Goal: Entertainment & Leisure: Browse casually

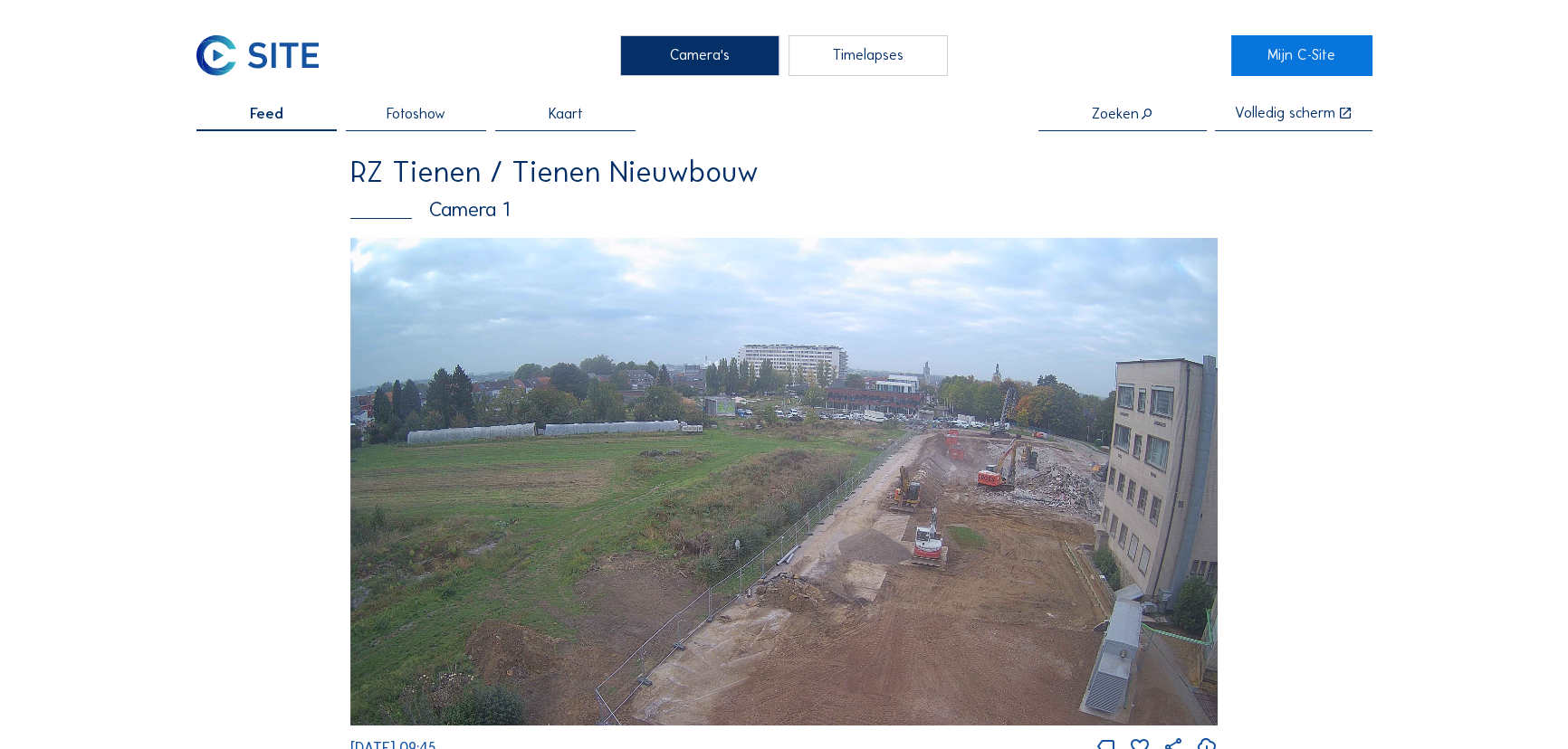
click at [984, 475] on img at bounding box center [784, 482] width 868 height 488
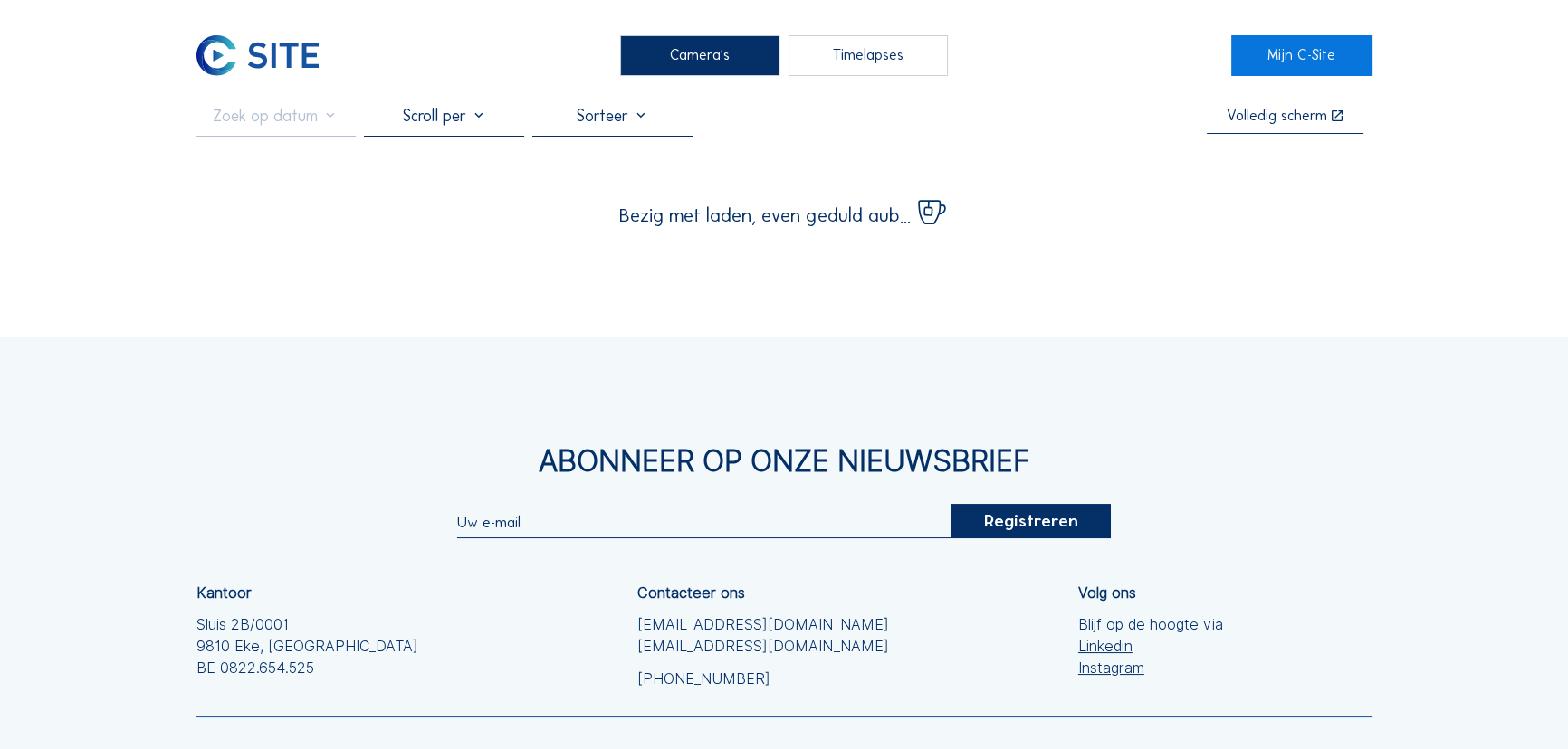
click at [1247, 122] on div "Volledig scherm" at bounding box center [1277, 116] width 101 height 15
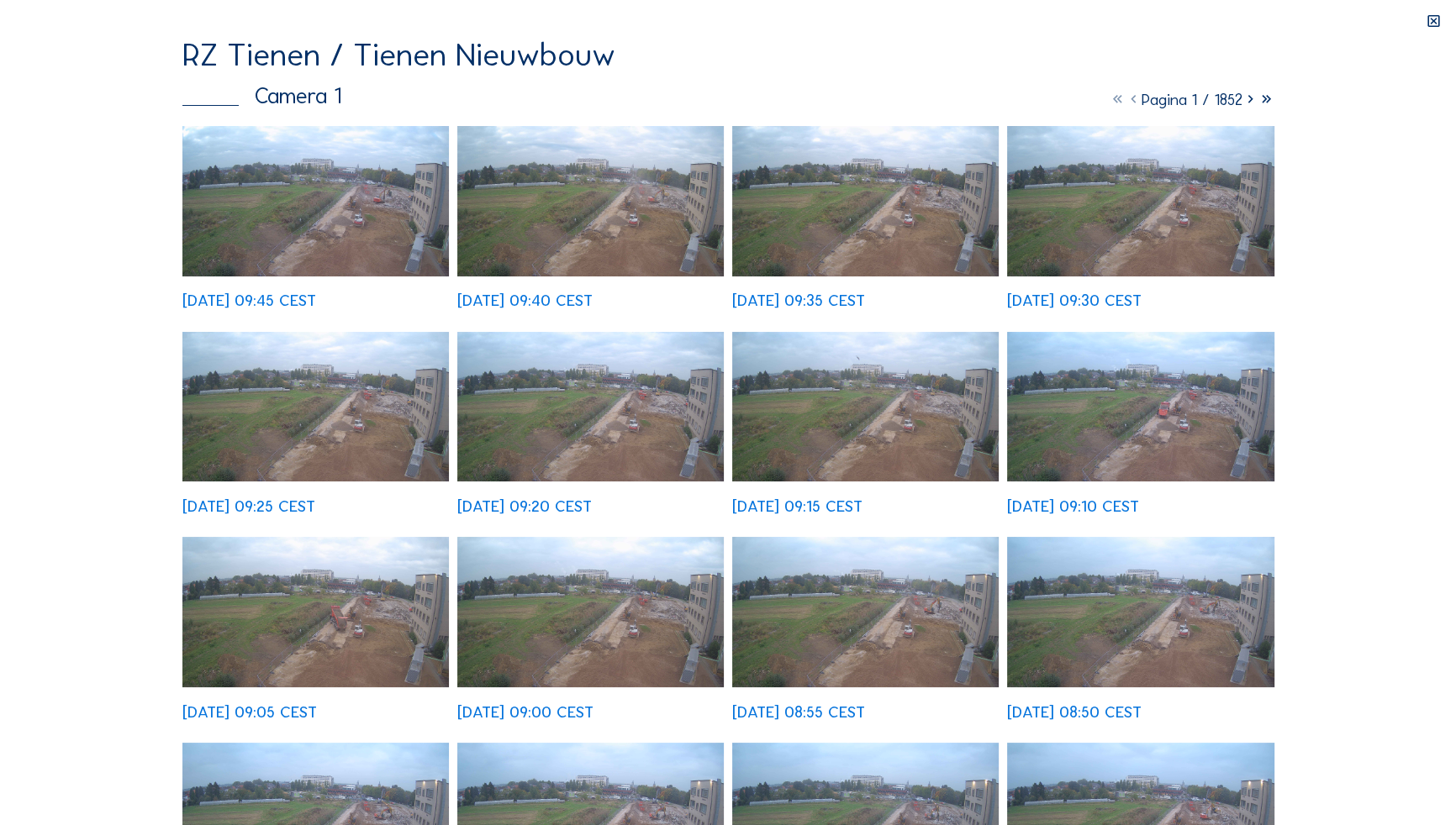
click at [386, 227] on img at bounding box center [316, 201] width 268 height 151
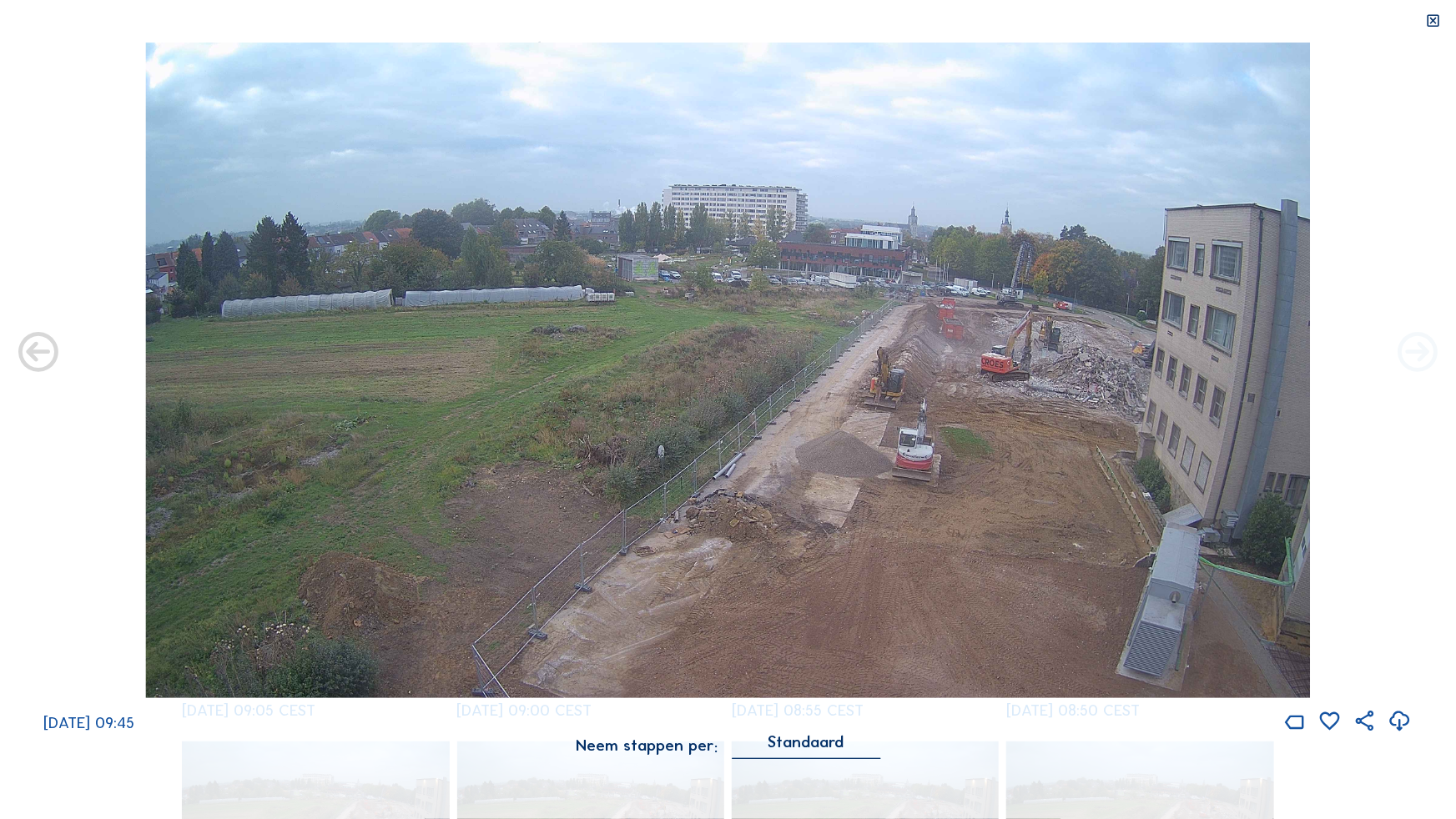
click at [1403, 355] on icon at bounding box center [1418, 353] width 48 height 48
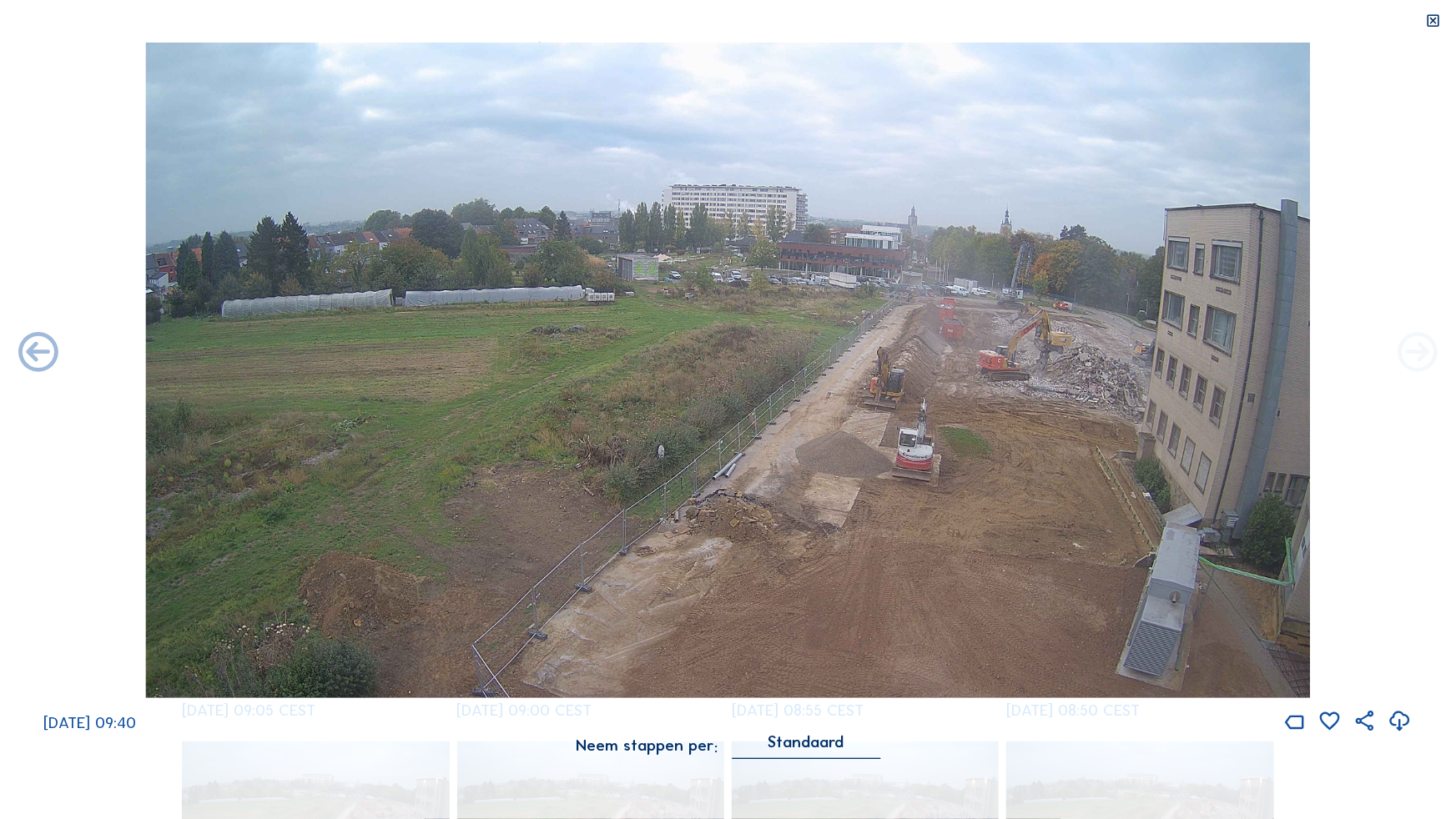
click at [1408, 353] on icon at bounding box center [1418, 353] width 48 height 48
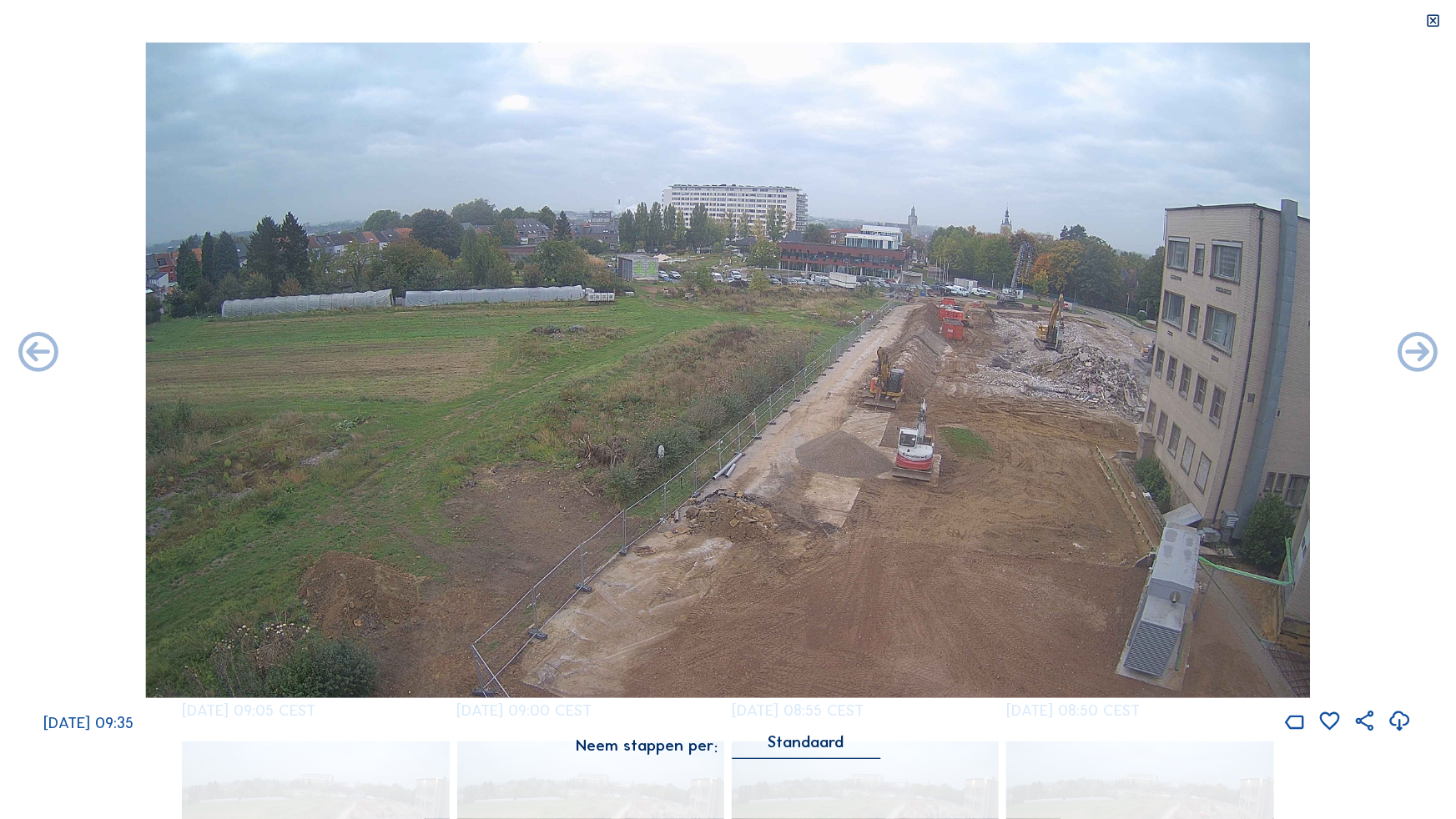
click at [1408, 353] on icon at bounding box center [1418, 353] width 48 height 48
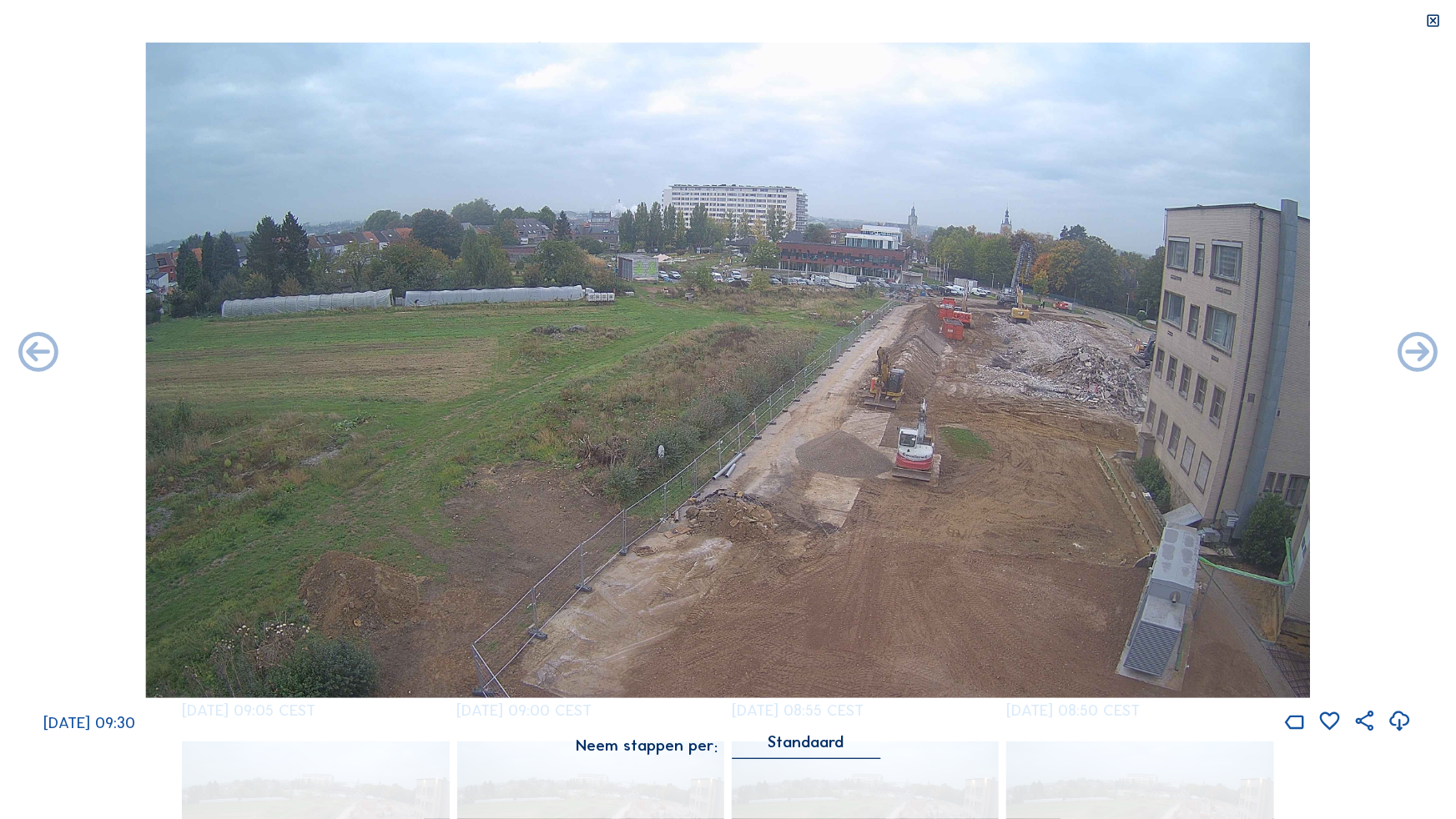
click at [1408, 353] on icon at bounding box center [1418, 353] width 48 height 48
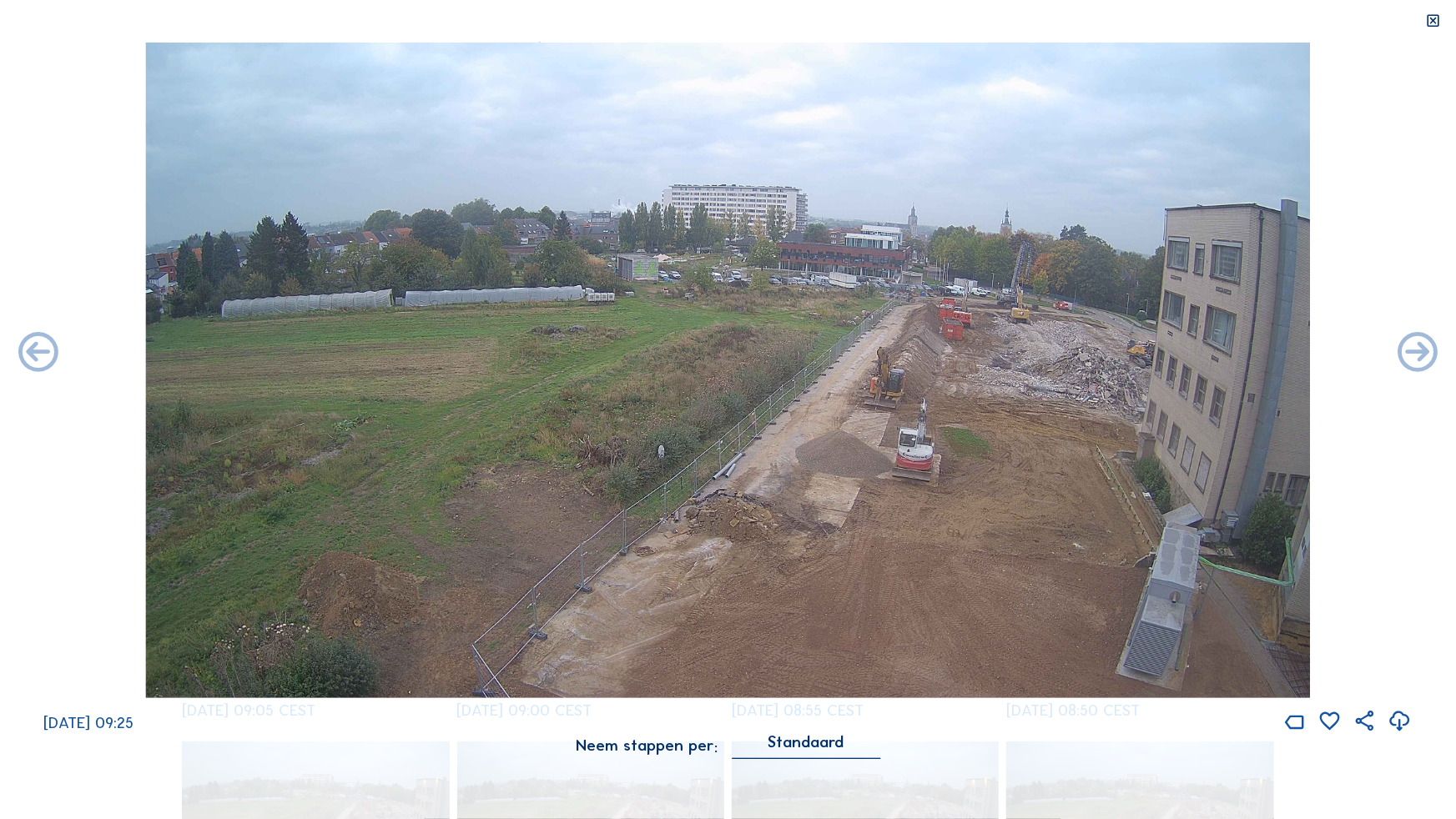
click at [1408, 353] on icon at bounding box center [1418, 353] width 48 height 48
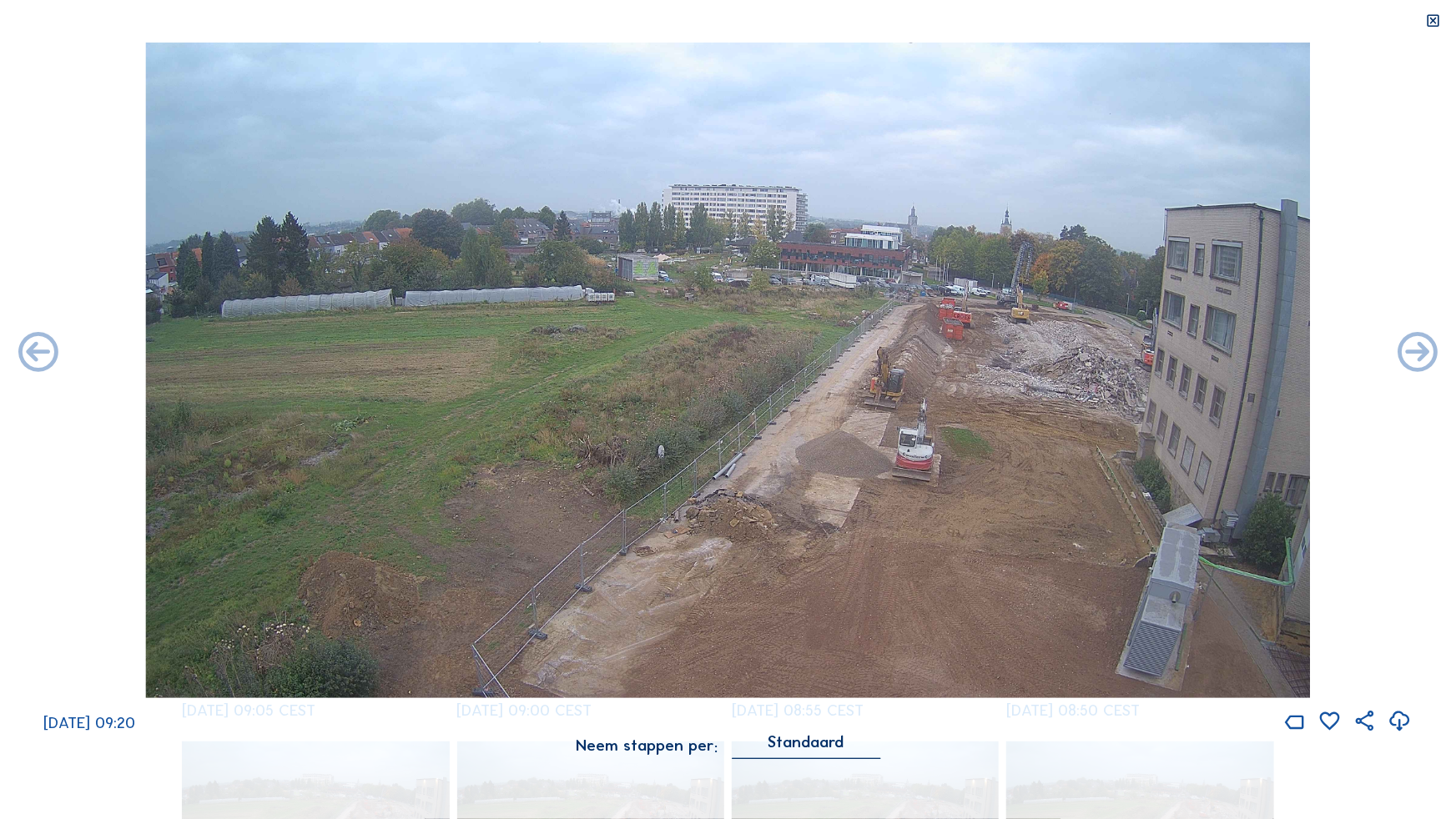
click at [1408, 353] on icon at bounding box center [1418, 353] width 48 height 48
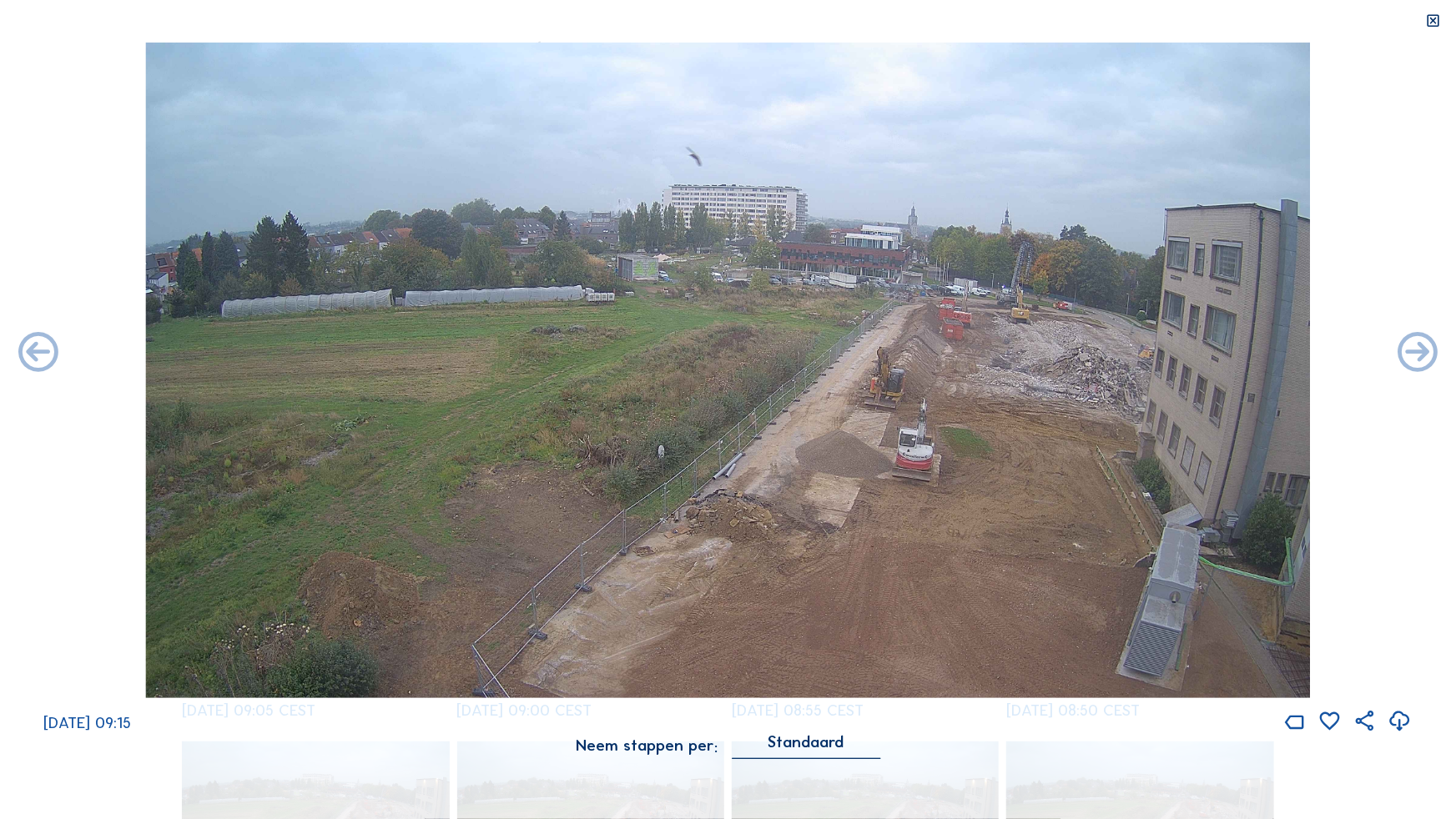
click at [1408, 353] on icon at bounding box center [1418, 353] width 48 height 48
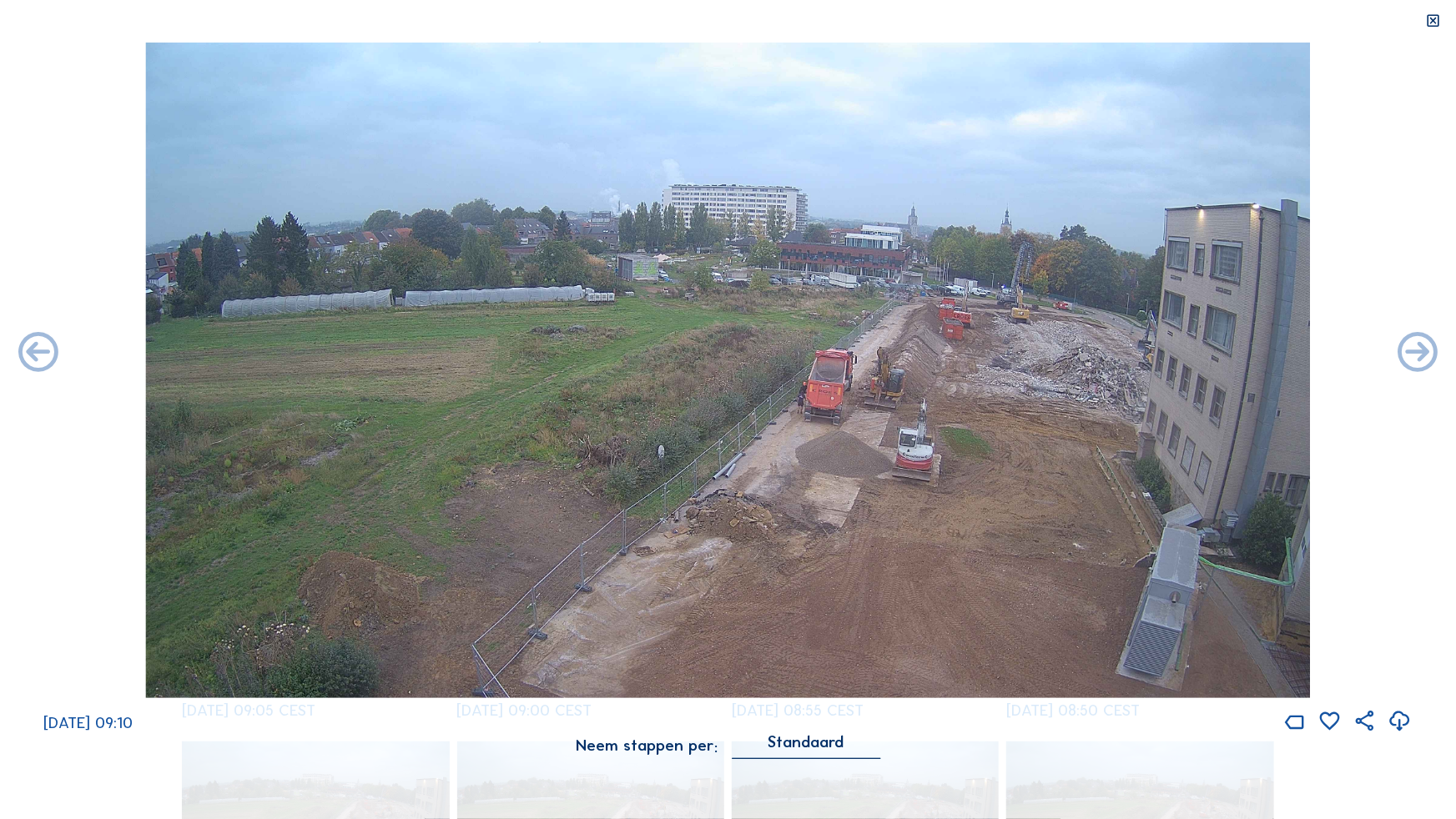
click at [1408, 353] on icon at bounding box center [1418, 353] width 48 height 48
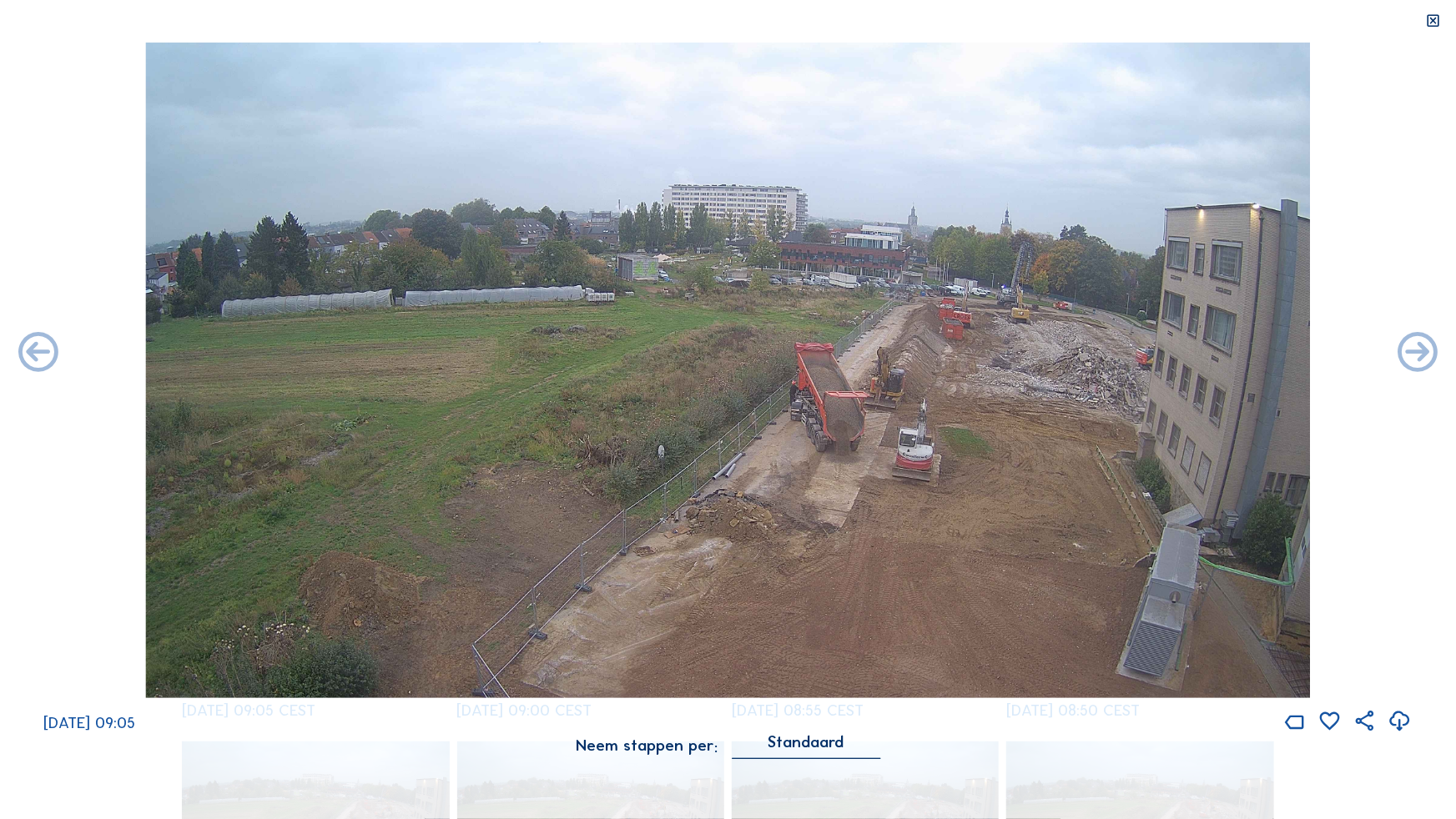
click at [1408, 353] on icon at bounding box center [1418, 353] width 48 height 48
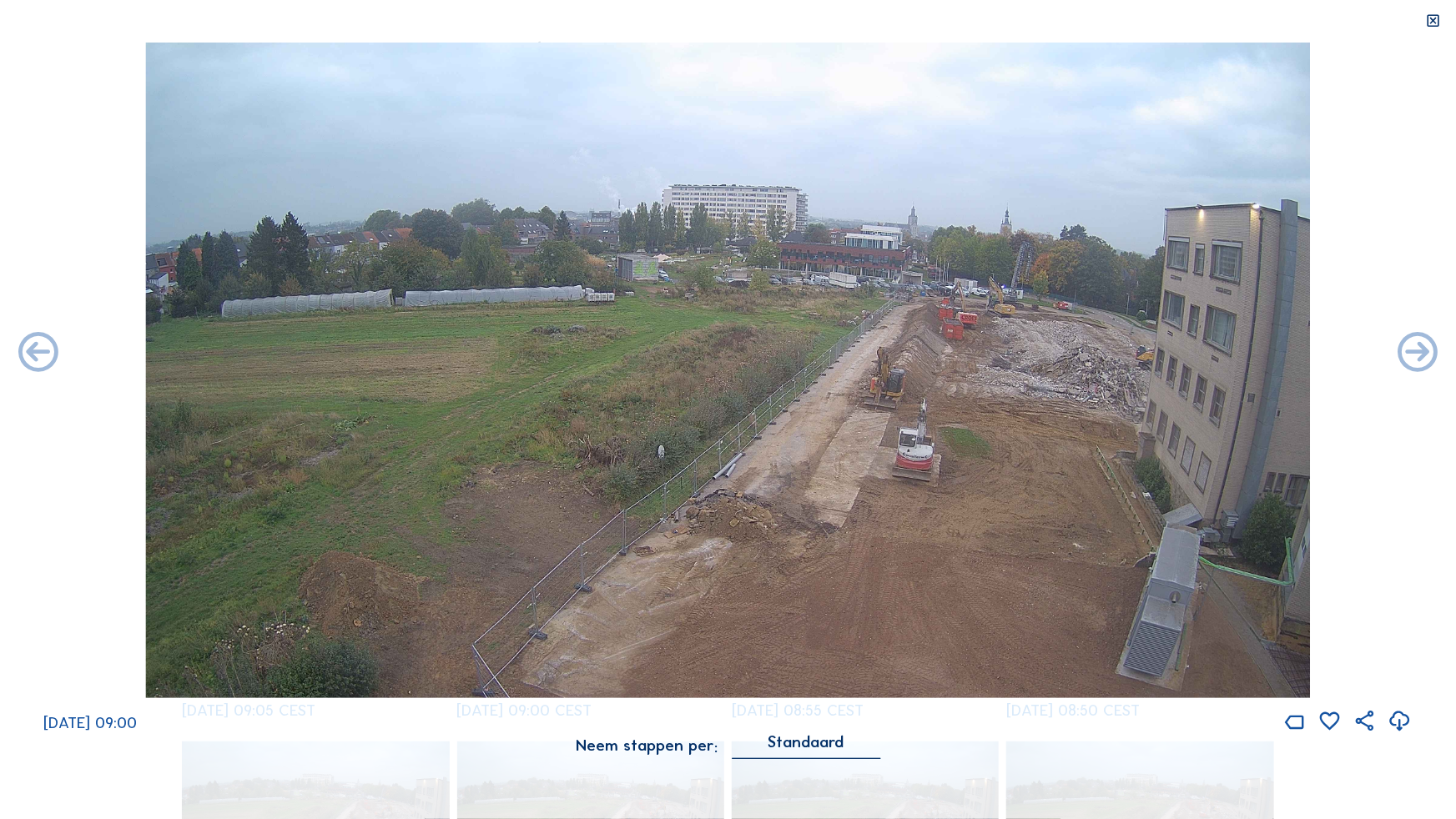
click at [1408, 353] on icon at bounding box center [1418, 353] width 48 height 48
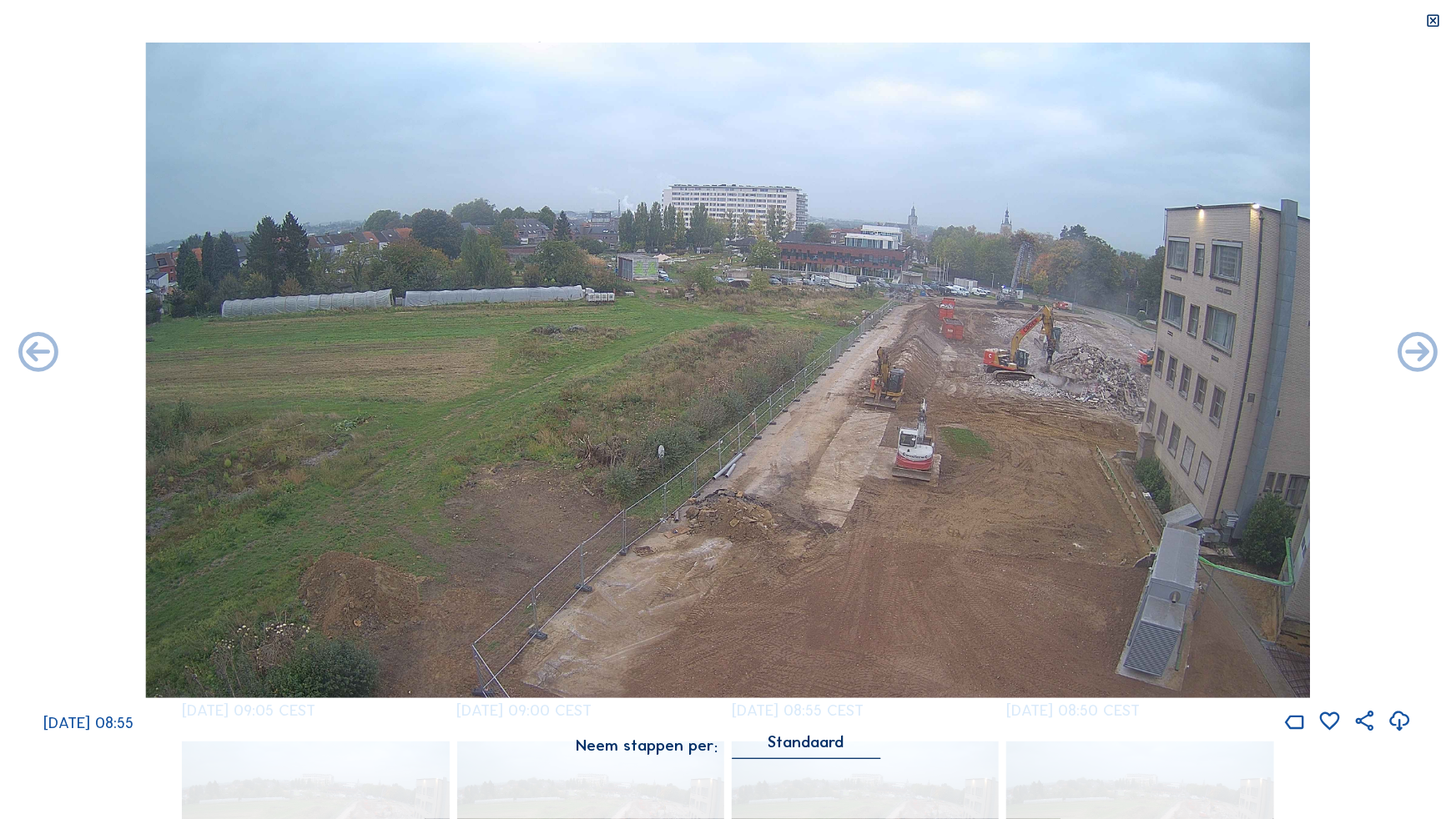
click at [1408, 353] on icon at bounding box center [1418, 353] width 48 height 48
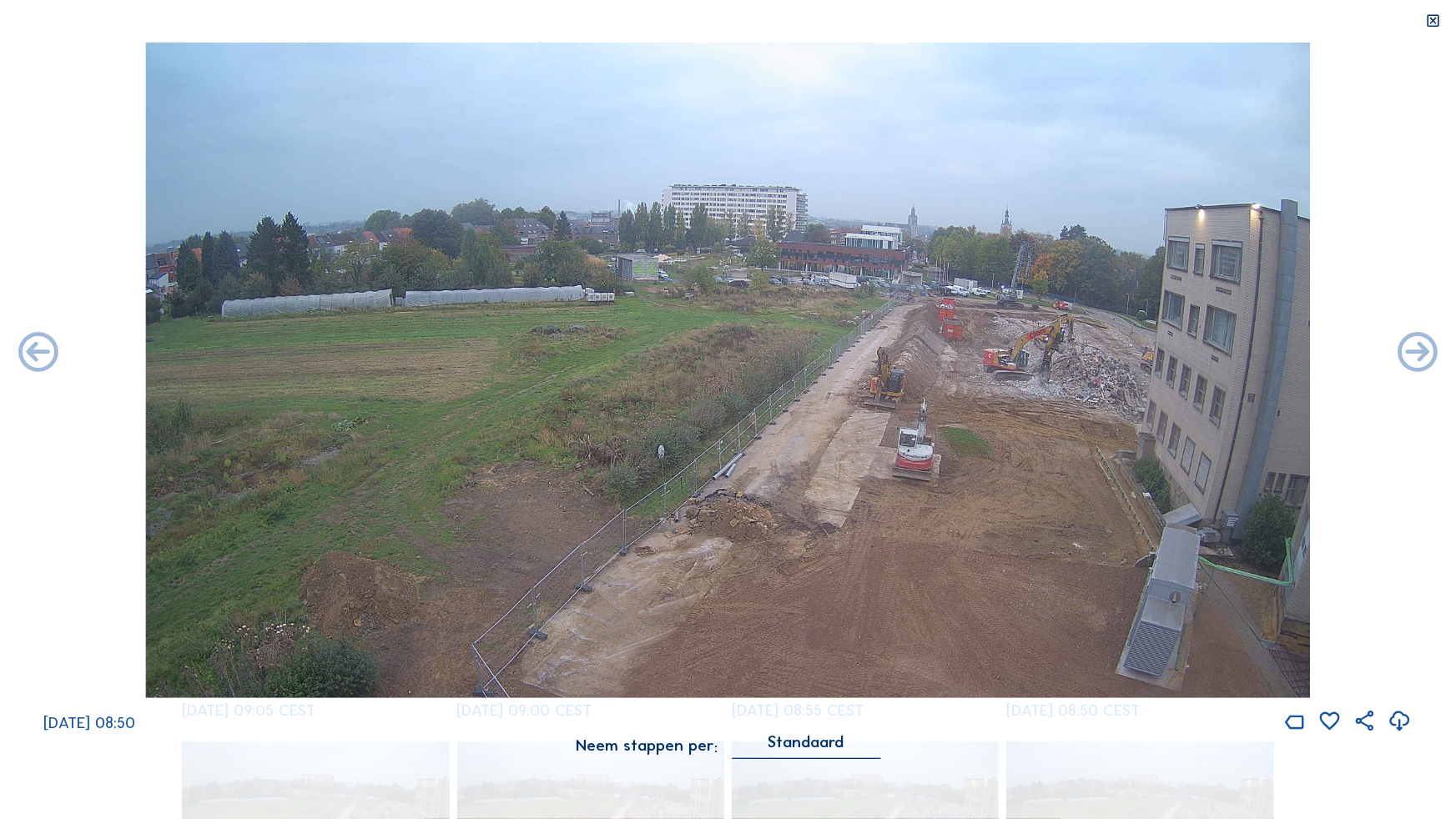
click at [1408, 353] on icon at bounding box center [1418, 353] width 48 height 48
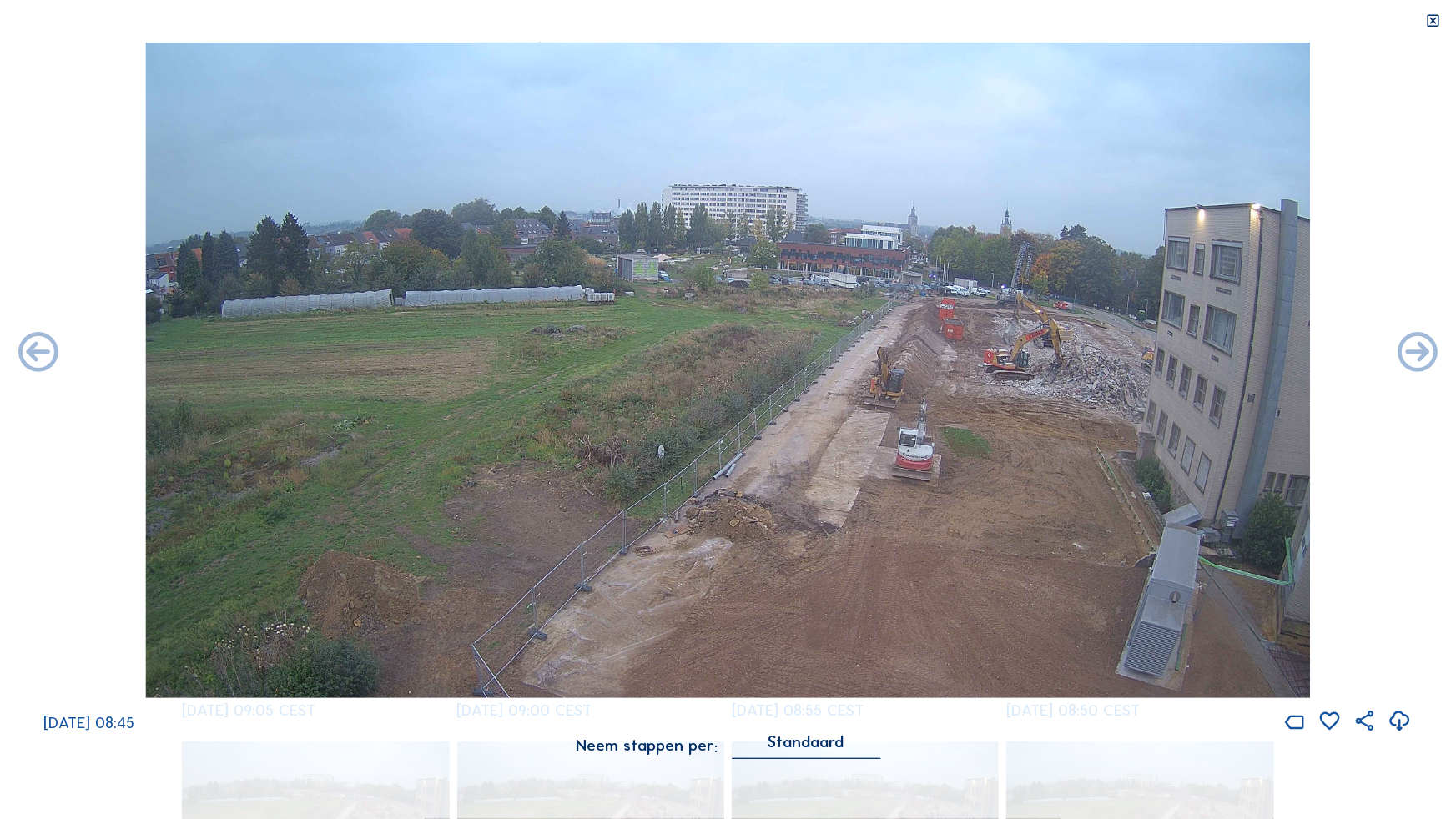
click at [1408, 353] on icon at bounding box center [1418, 353] width 48 height 48
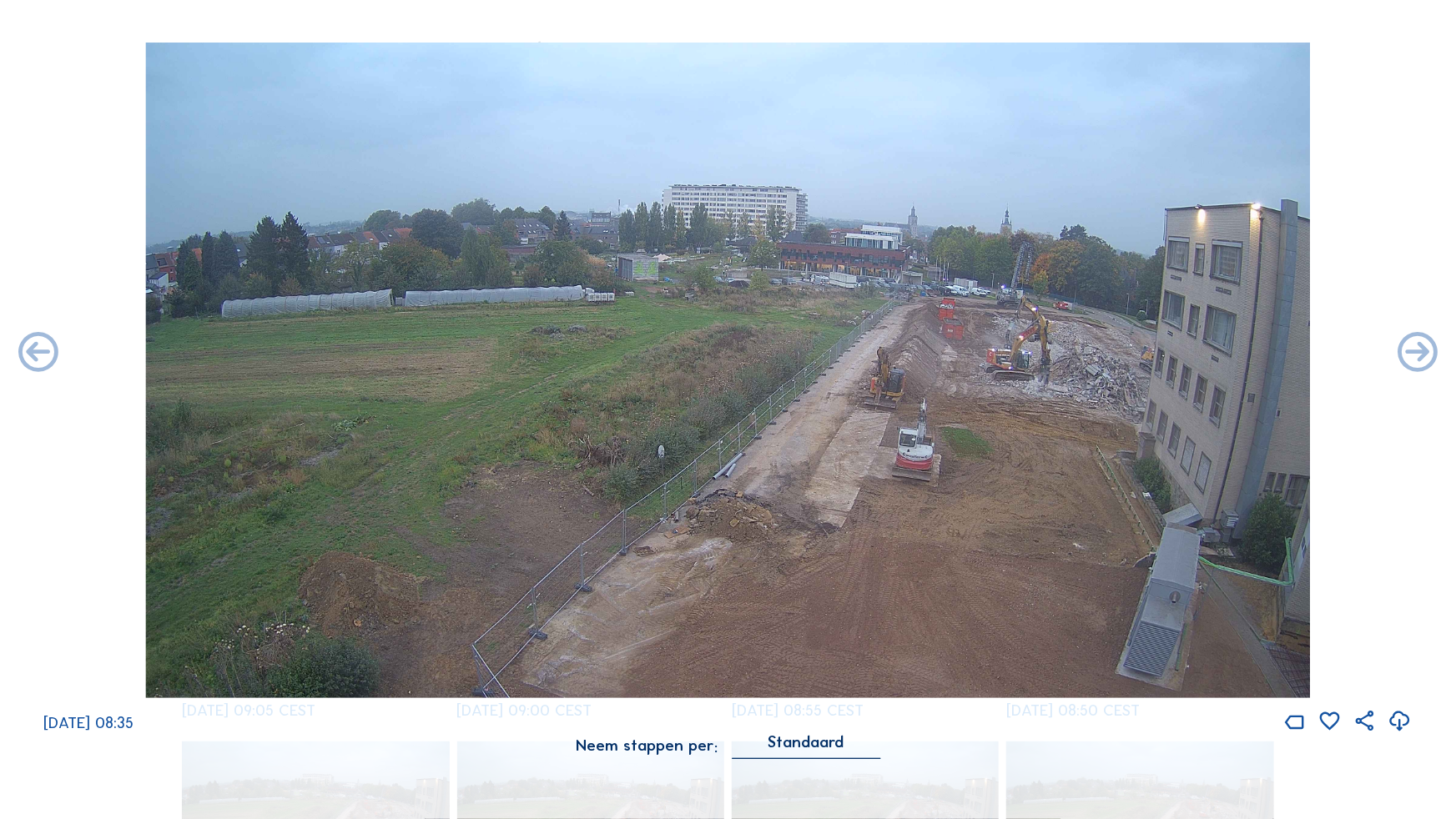
click at [1408, 353] on icon at bounding box center [1418, 353] width 48 height 48
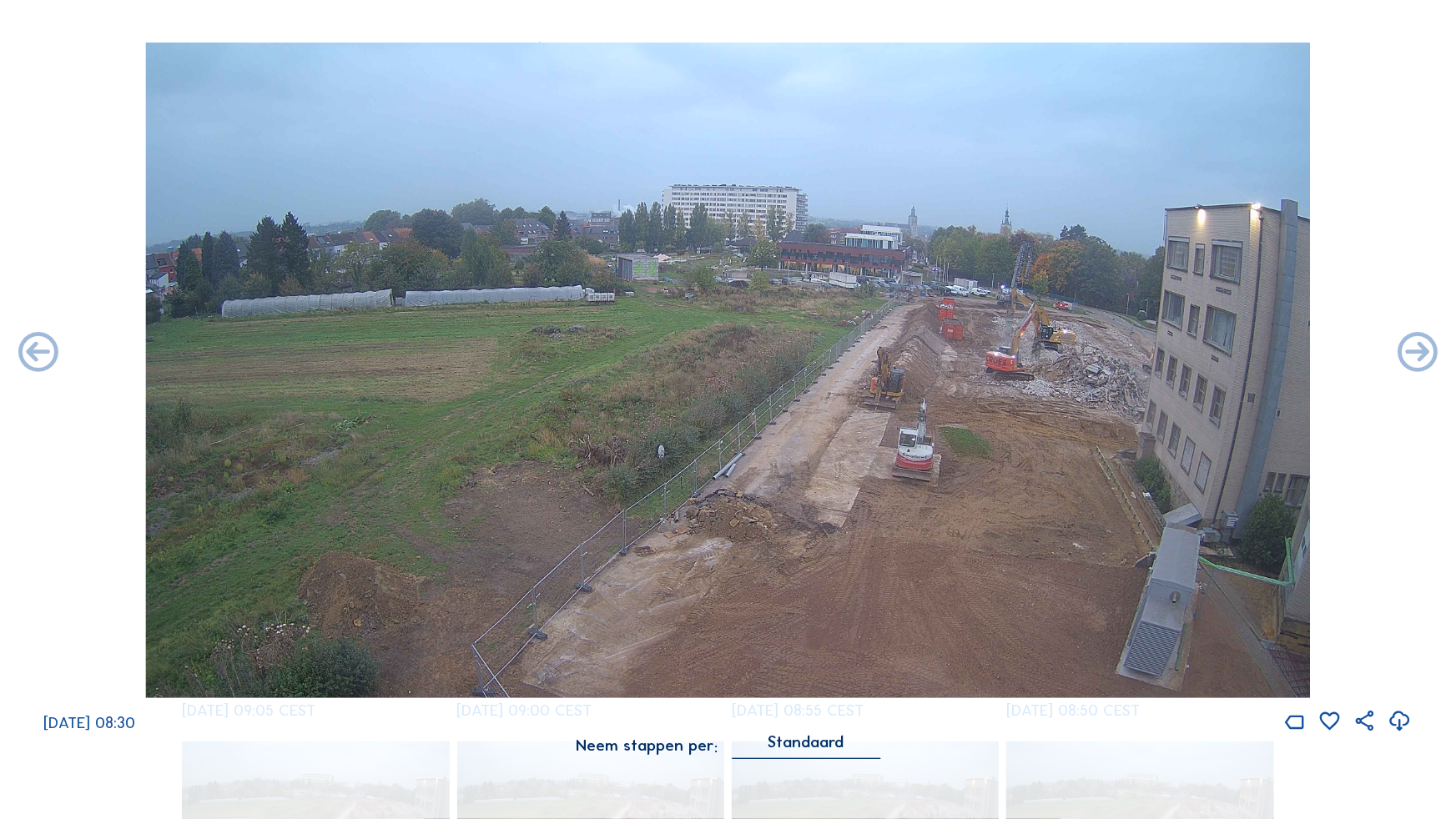
click at [1408, 353] on icon at bounding box center [1418, 353] width 48 height 48
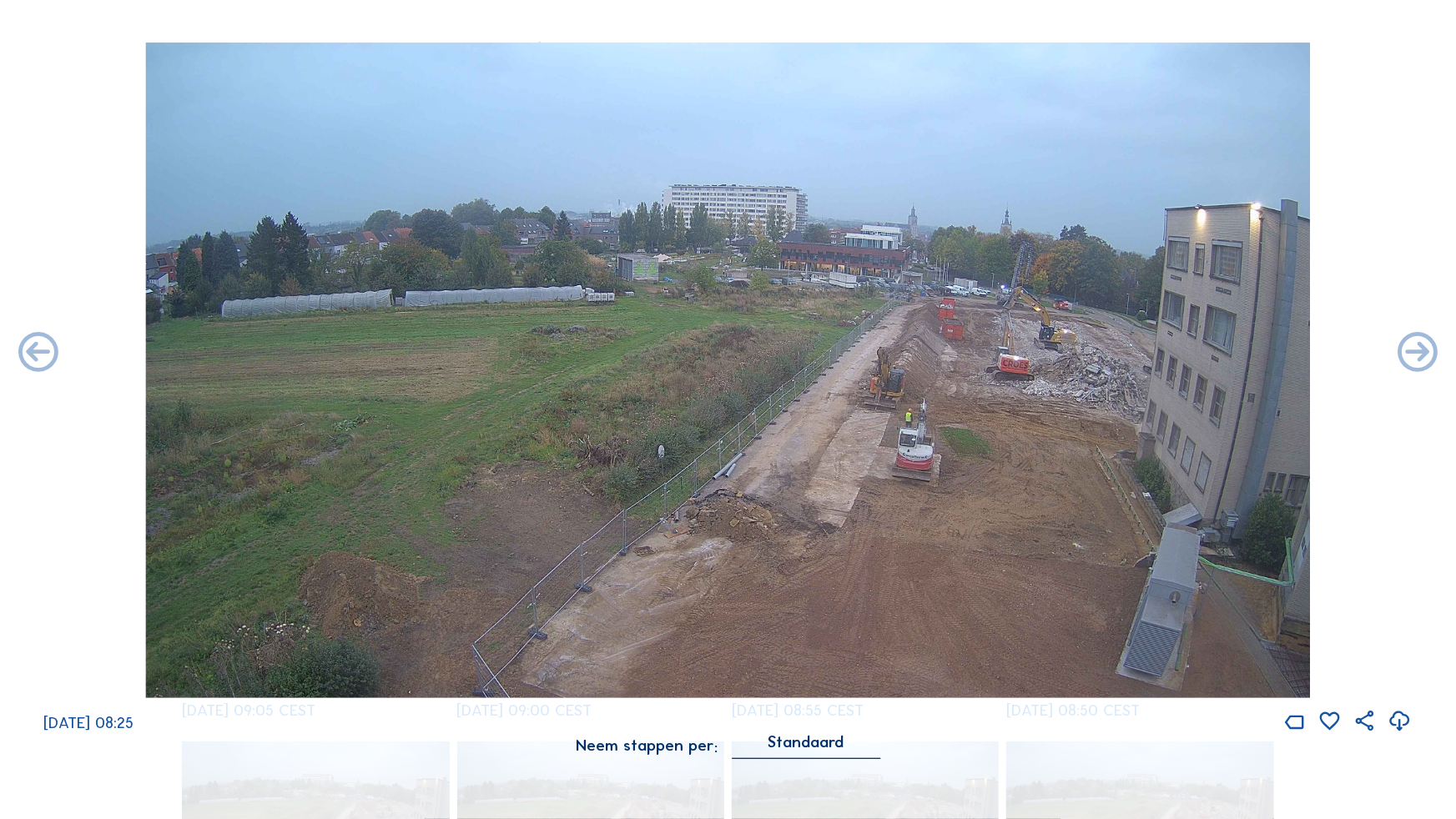
click at [1408, 353] on icon at bounding box center [1418, 353] width 48 height 48
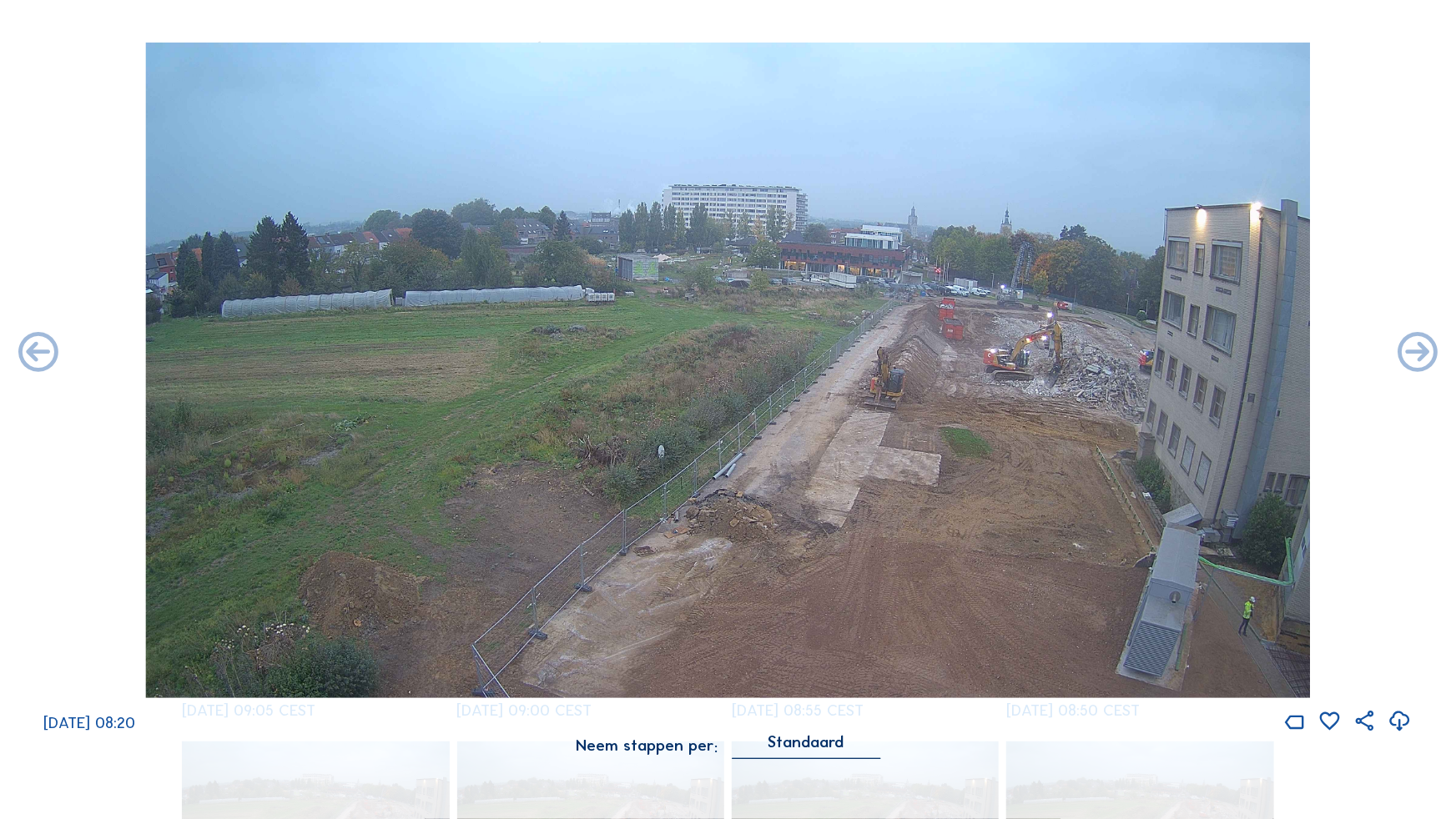
click at [1408, 353] on icon at bounding box center [1418, 353] width 48 height 48
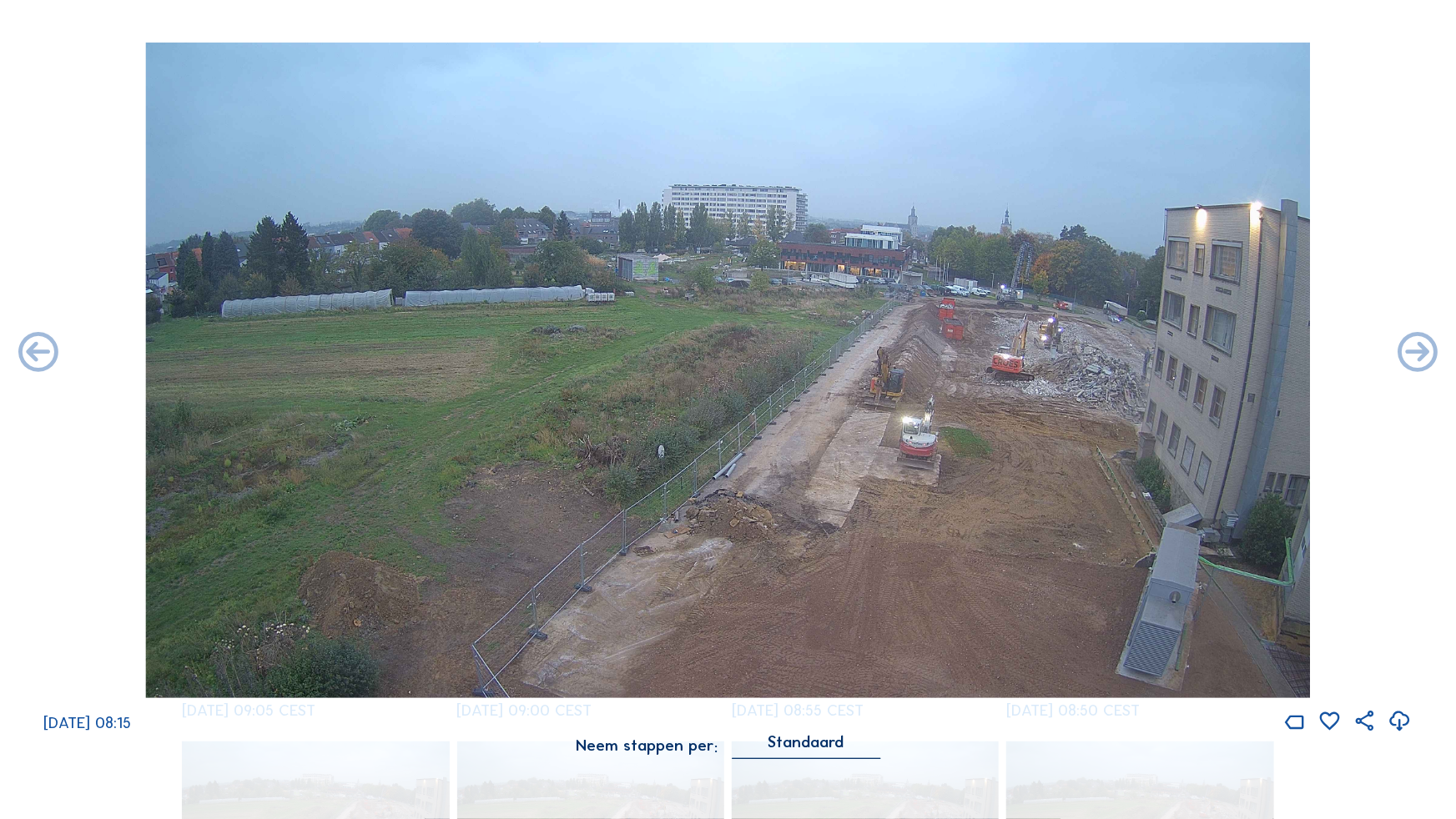
click at [1408, 353] on icon at bounding box center [1418, 353] width 48 height 48
